Goal: Browse casually

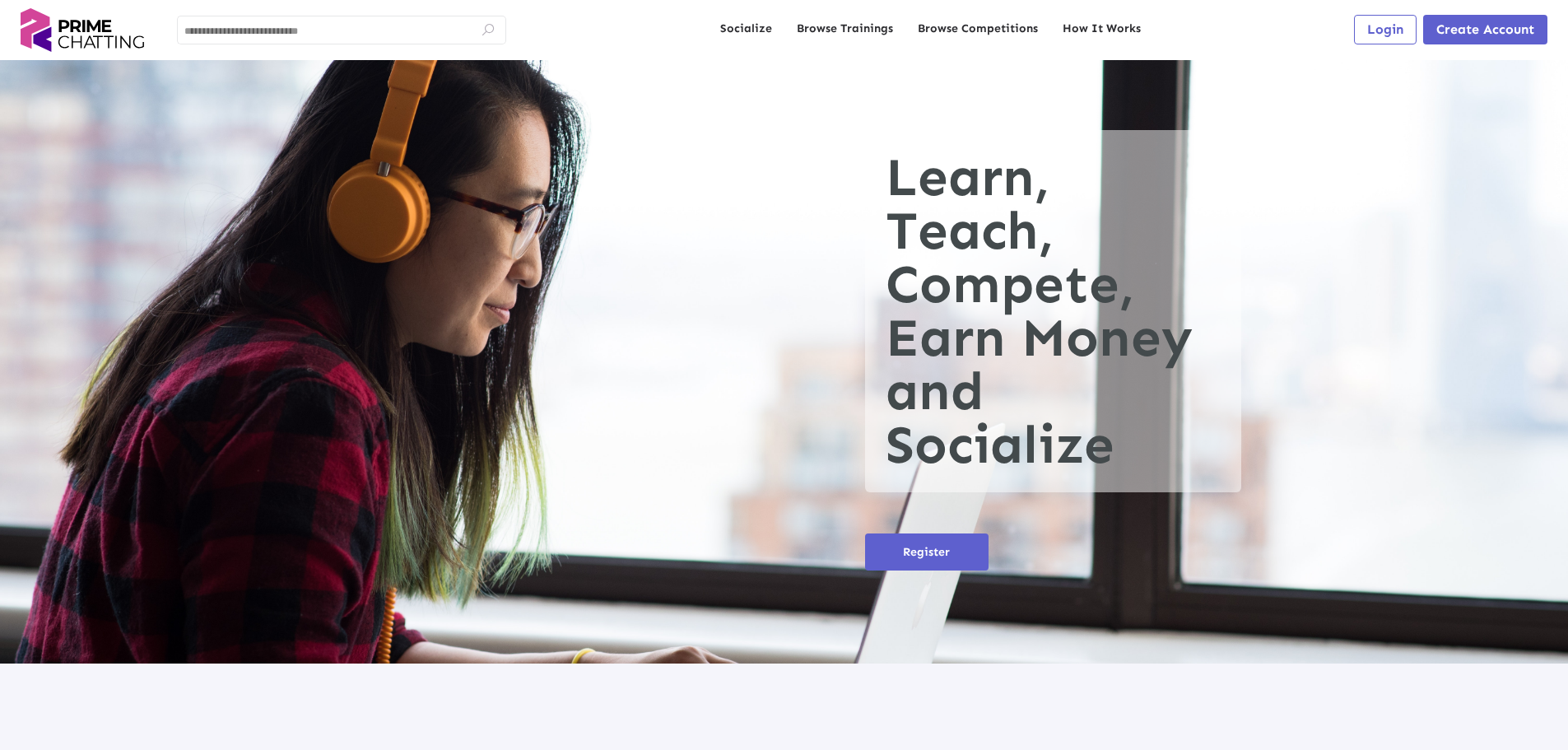
scroll to position [494, 0]
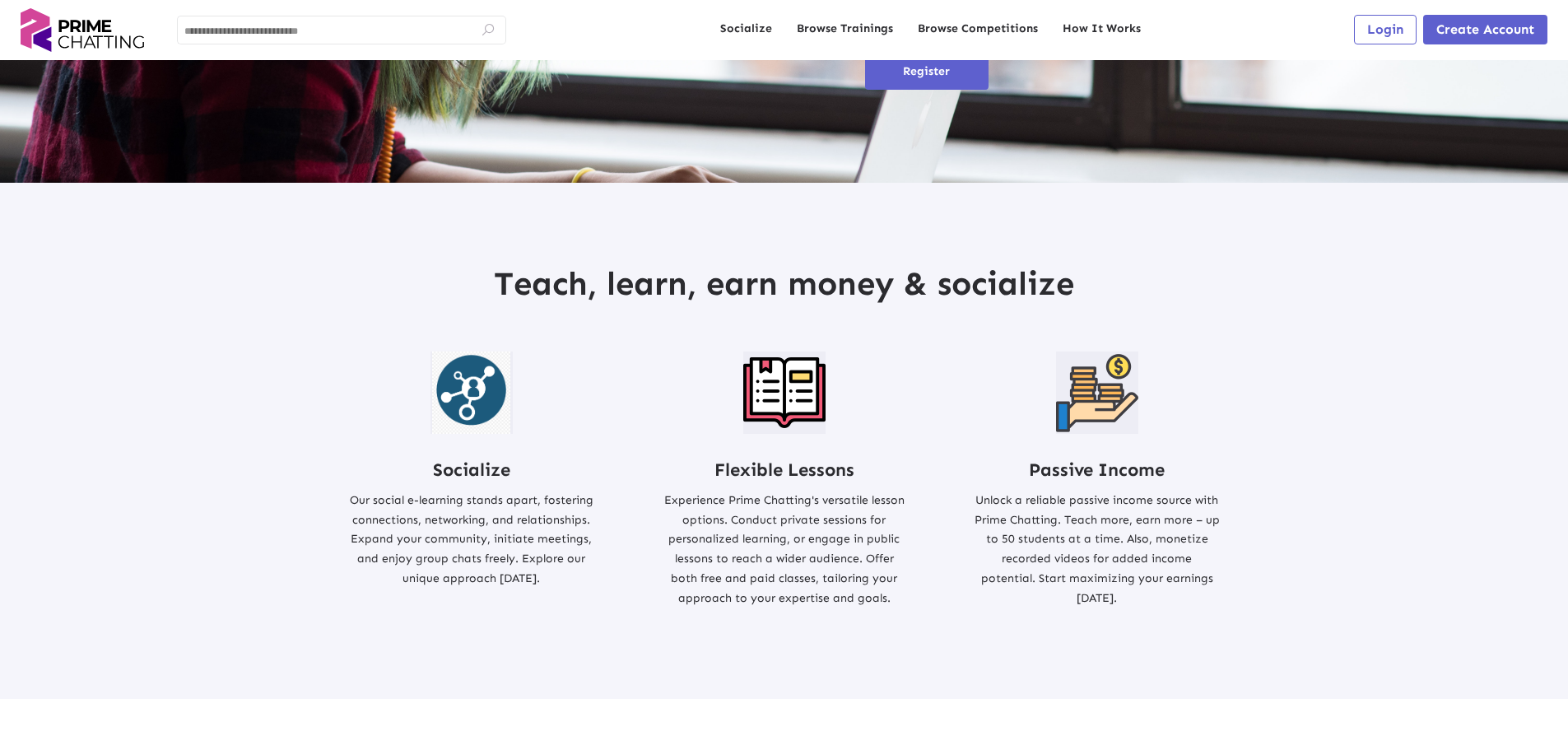
click at [1036, 543] on p "Unlock a reliable passive income source with Prime Chatting. Teach more, earn m…" at bounding box center [1098, 550] width 247 height 118
click at [1152, 544] on p "Unlock a reliable passive income source with Prime Chatting. Teach more, earn m…" at bounding box center [1098, 550] width 247 height 118
click at [1057, 539] on p "Unlock a reliable passive income source with Prime Chatting. Teach more, earn m…" at bounding box center [1098, 550] width 247 height 118
click at [1182, 543] on p "Unlock a reliable passive income source with Prime Chatting. Teach more, earn m…" at bounding box center [1098, 550] width 247 height 118
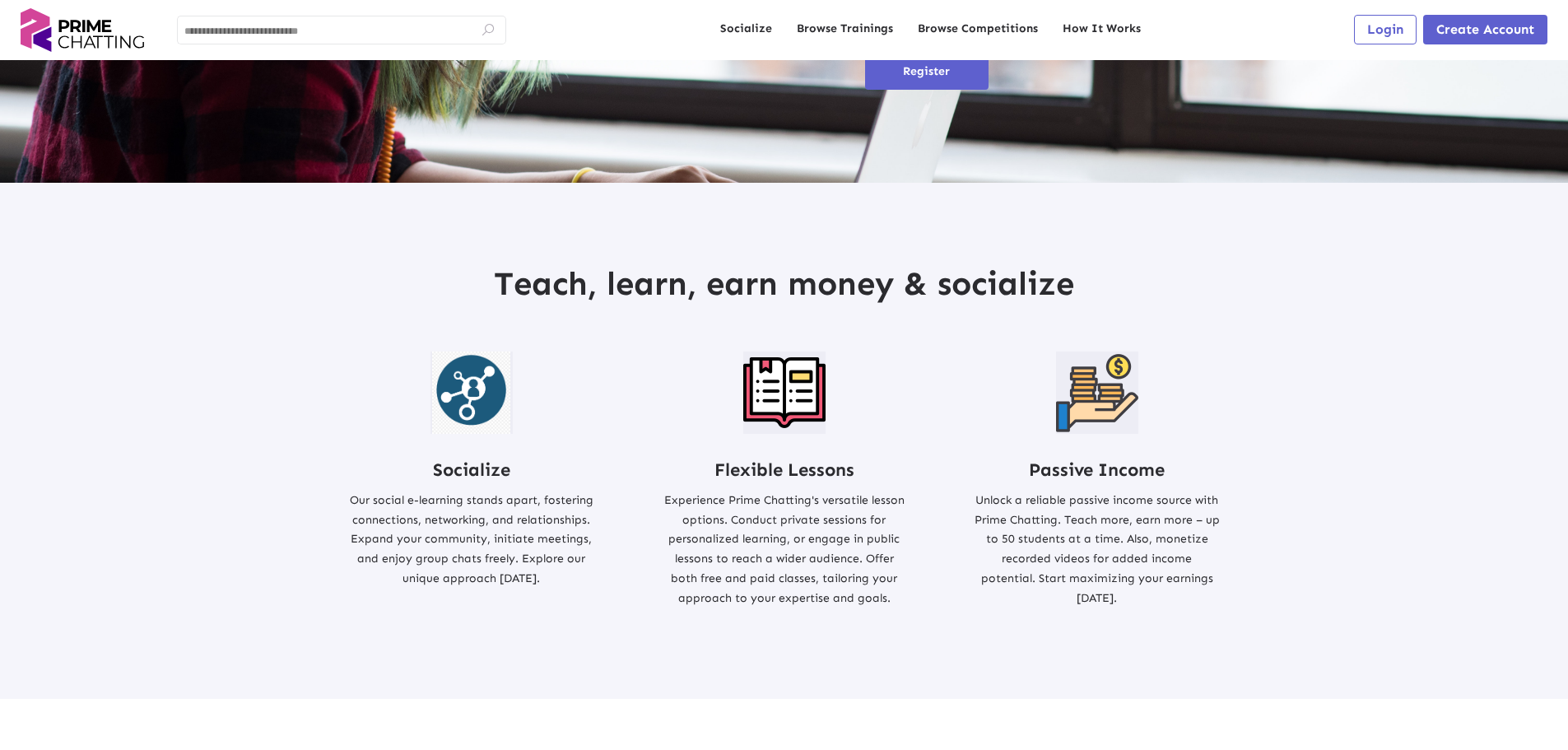
click at [1025, 532] on p "Unlock a reliable passive income source with Prime Chatting. Teach more, earn m…" at bounding box center [1098, 550] width 247 height 118
click at [1185, 543] on p "Unlock a reliable passive income source with Prime Chatting. Teach more, earn m…" at bounding box center [1098, 550] width 247 height 118
click at [1015, 531] on p "Unlock a reliable passive income source with Prime Chatting. Teach more, earn m…" at bounding box center [1098, 550] width 247 height 118
click at [1207, 550] on p "Unlock a reliable passive income source with Prime Chatting. Teach more, earn m…" at bounding box center [1098, 550] width 247 height 118
click at [1013, 532] on p "Unlock a reliable passive income source with Prime Chatting. Teach more, earn m…" at bounding box center [1098, 550] width 247 height 118
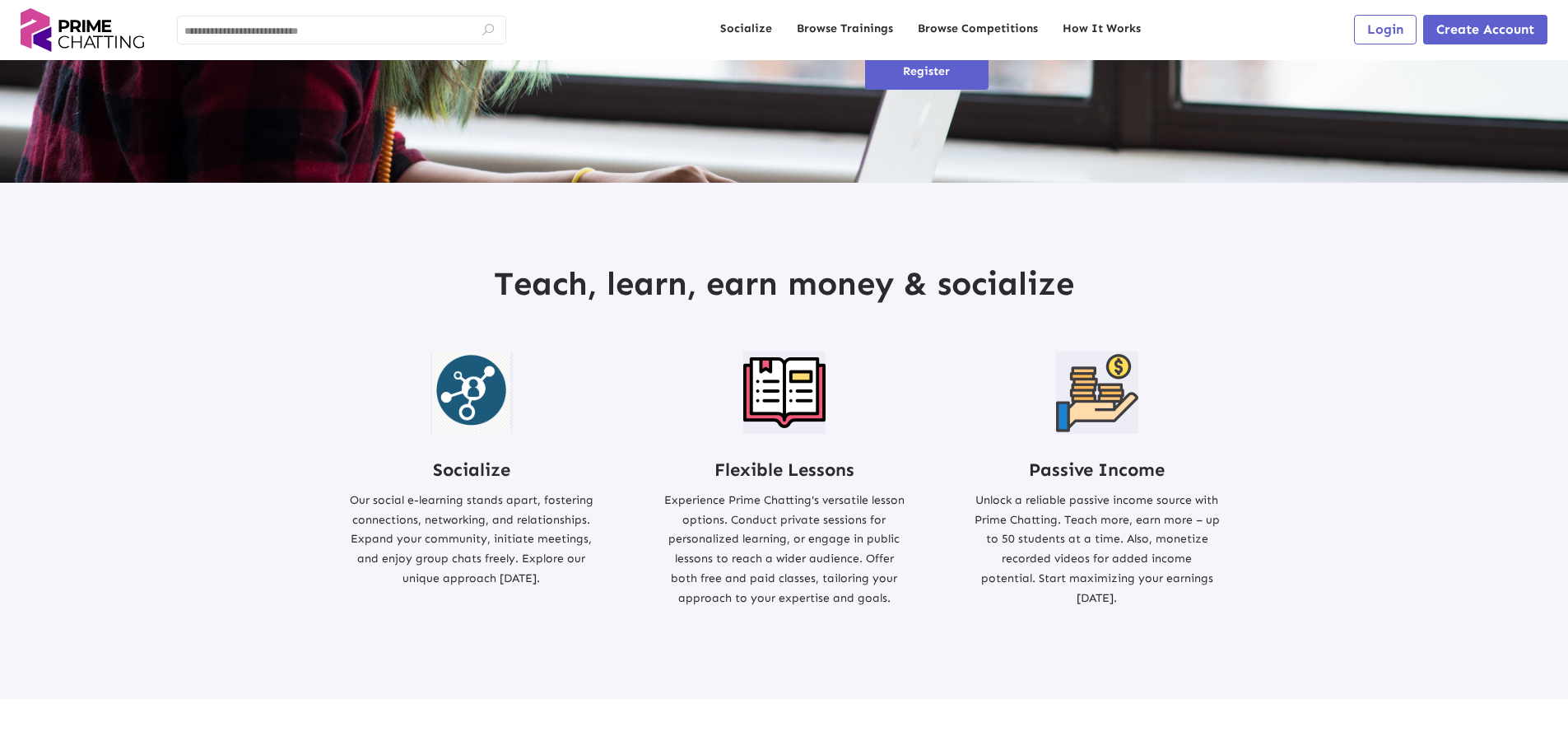
click at [1186, 555] on p "Unlock a reliable passive income source with Prime Chatting. Teach more, earn m…" at bounding box center [1098, 550] width 247 height 118
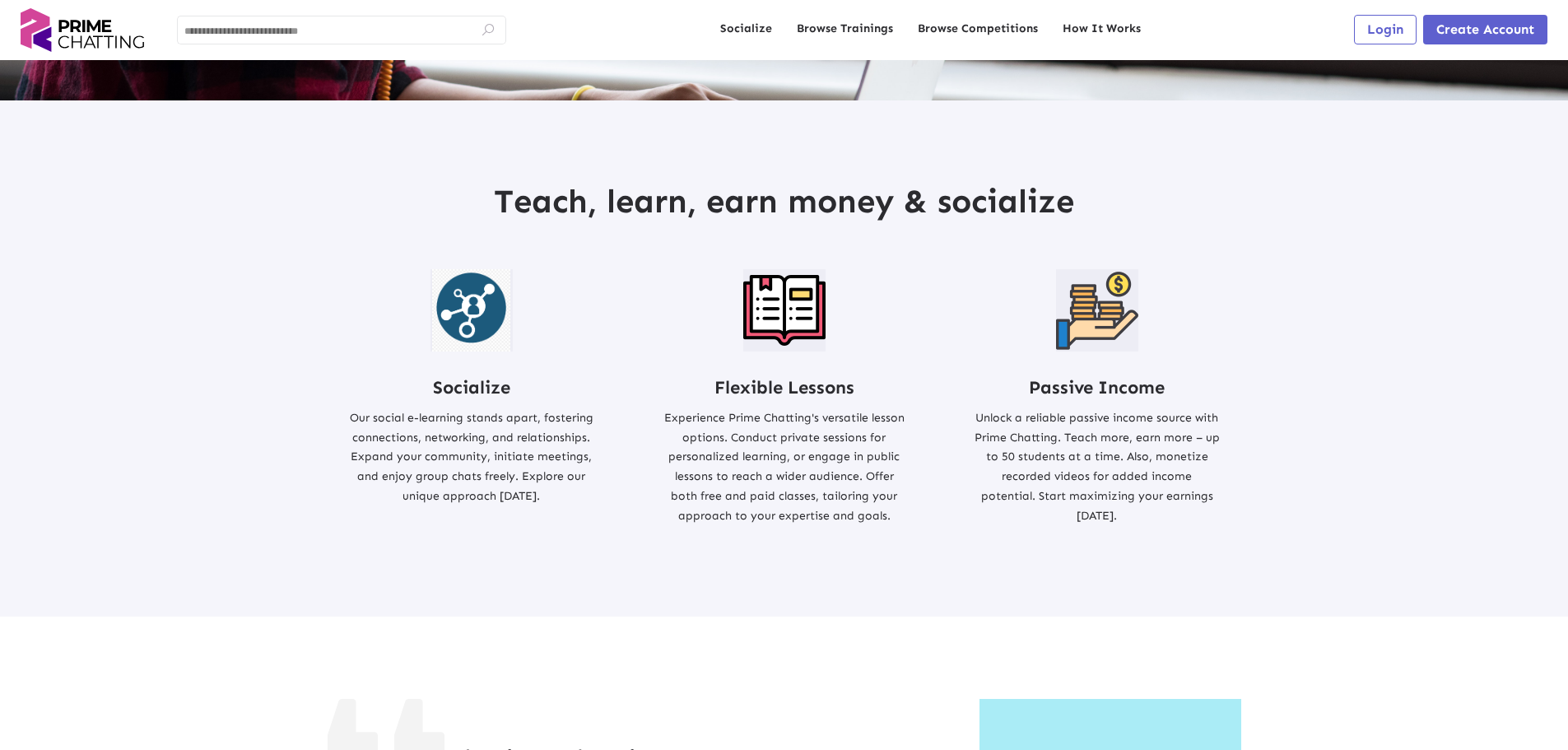
click at [896, 321] on div "Flexible Lessons Experience Prime Chatting's versatile lesson options. Conduct …" at bounding box center [785, 397] width 247 height 256
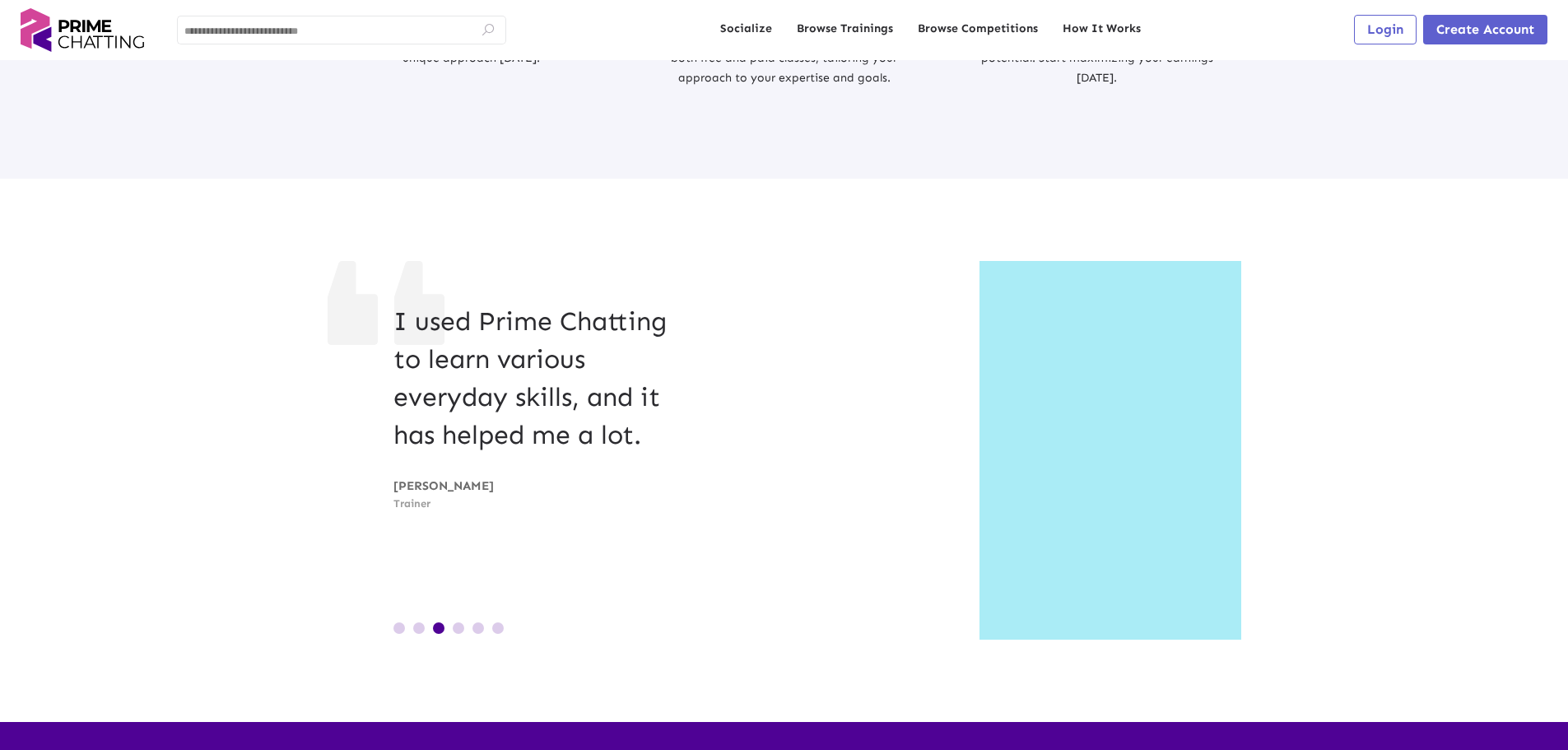
scroll to position [1071, 0]
